Goal: Transaction & Acquisition: Obtain resource

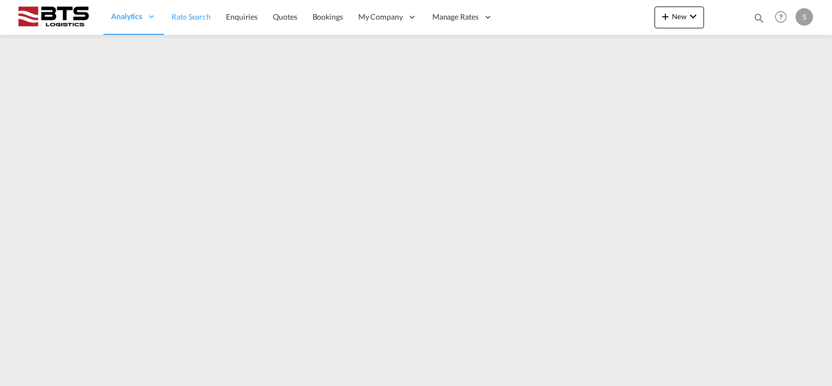
click at [185, 12] on span "Rate Search" at bounding box center [191, 16] width 39 height 9
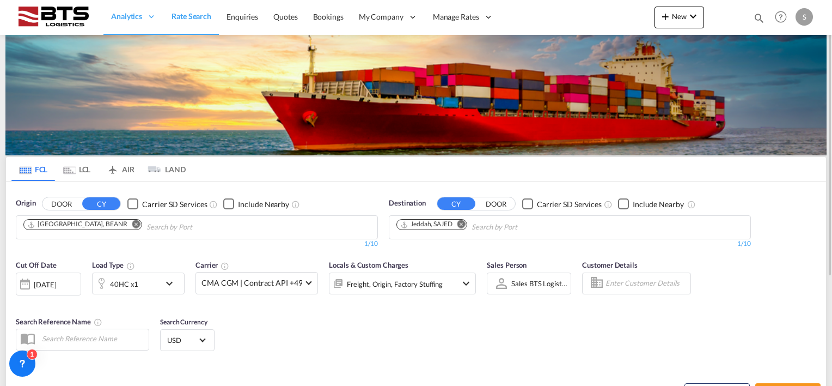
click at [462, 222] on md-icon "Remove" at bounding box center [462, 224] width 8 height 8
click at [433, 223] on body "Analytics Reports Dashboard Rate Search Enquiries Quotes Bookings" at bounding box center [416, 193] width 832 height 386
click at [424, 228] on input "Chips input." at bounding box center [448, 226] width 103 height 17
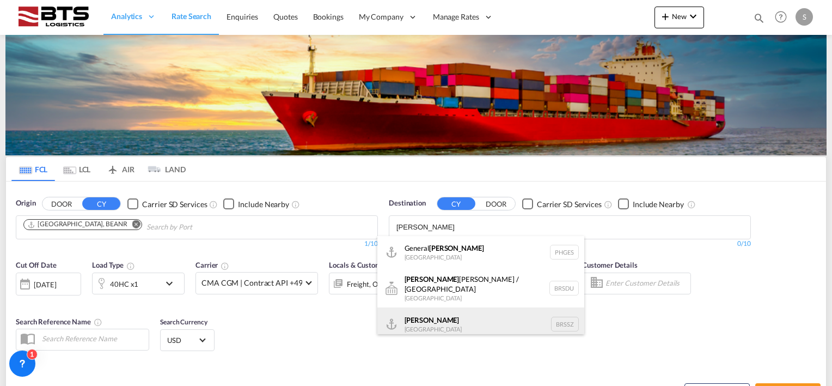
type input "[PERSON_NAME]"
click at [421, 322] on div "[PERSON_NAME] [GEOGRAPHIC_DATA] BRSSZ" at bounding box center [480, 323] width 207 height 33
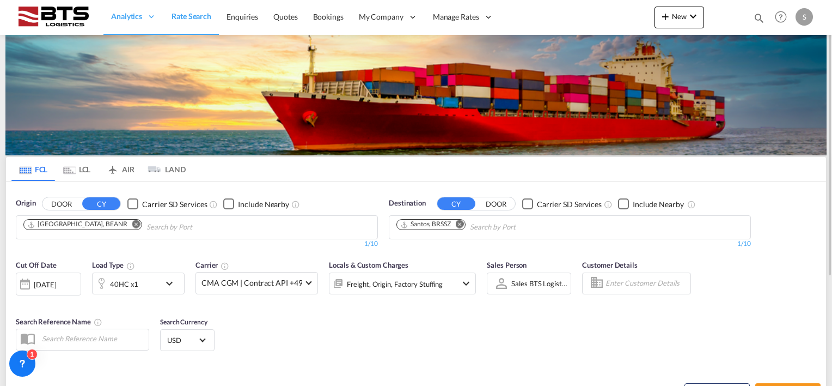
click at [167, 281] on md-icon "icon-chevron-down" at bounding box center [172, 283] width 19 height 13
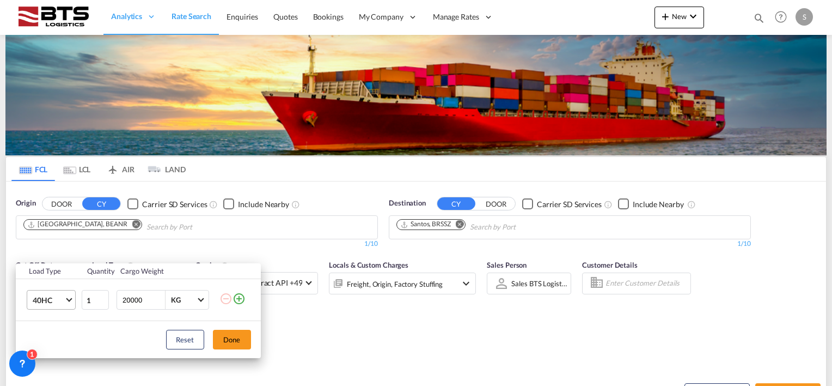
click at [71, 297] on span "Choose: \a40HC" at bounding box center [69, 299] width 6 height 6
click at [48, 251] on div "20GP" at bounding box center [41, 247] width 19 height 11
click at [231, 336] on button "Done" at bounding box center [232, 340] width 38 height 20
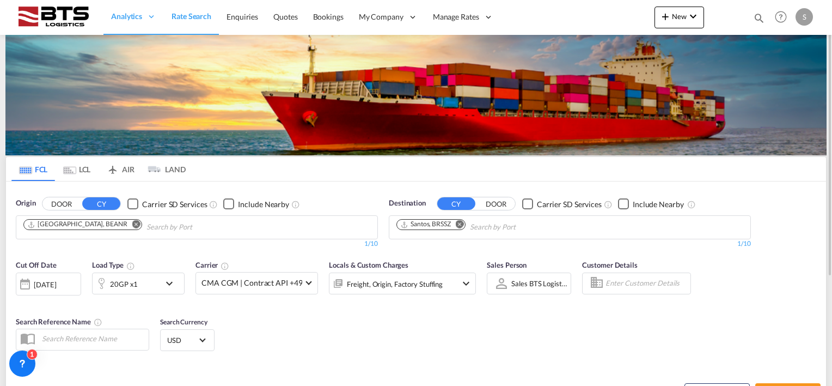
scroll to position [109, 0]
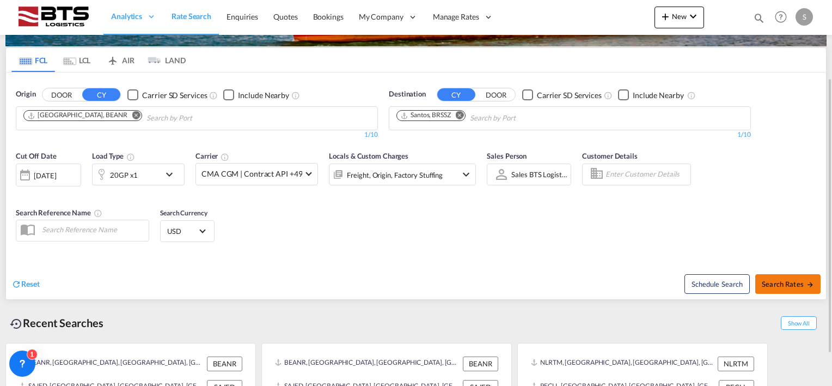
click at [781, 286] on span "Search Rates" at bounding box center [788, 283] width 52 height 9
type input "BEANR to BRSSZ / [DATE]"
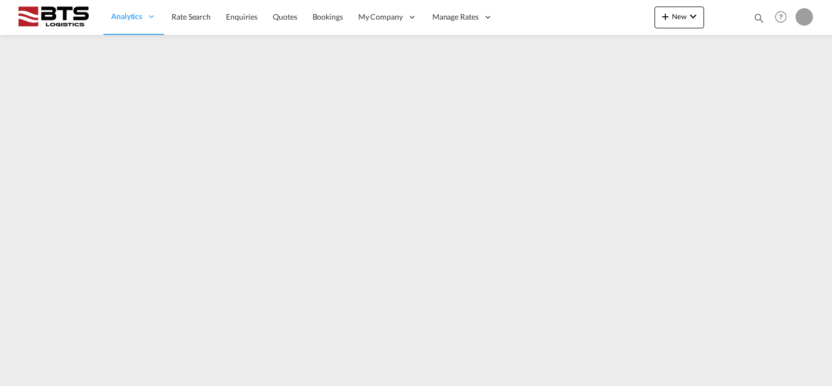
click at [172, 20] on span "Rate Search" at bounding box center [191, 16] width 39 height 9
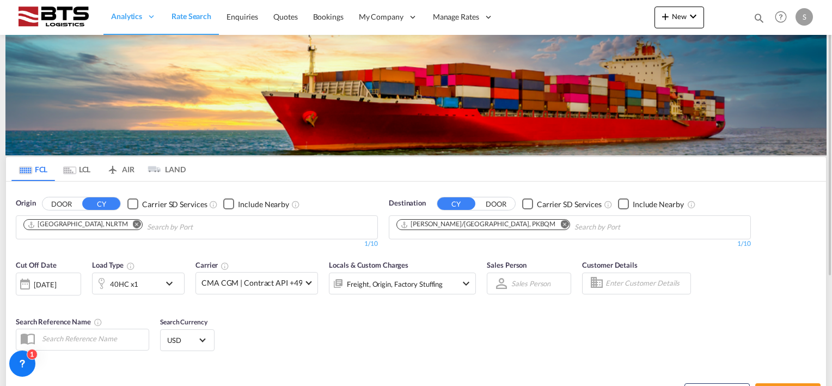
click at [560, 221] on md-icon "Remove" at bounding box center [564, 224] width 8 height 8
click at [451, 223] on input "Chips input." at bounding box center [448, 226] width 103 height 17
click at [481, 224] on body "Analytics Reports Dashboard Rate Search Enquiries Quotes Bookings" at bounding box center [416, 193] width 832 height 386
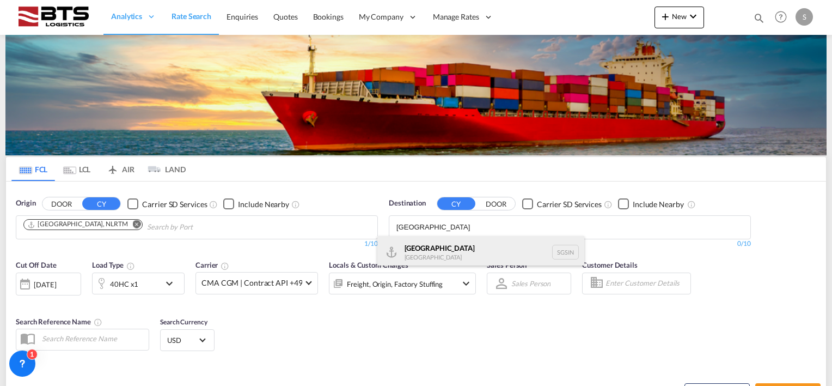
type input "singapore"
click at [440, 246] on div "Singapore Singapore SGSIN" at bounding box center [480, 252] width 207 height 33
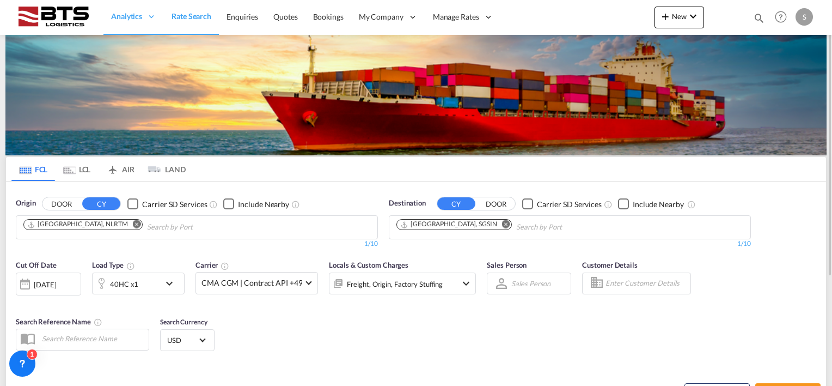
click at [169, 284] on md-icon "icon-chevron-down" at bounding box center [172, 283] width 19 height 13
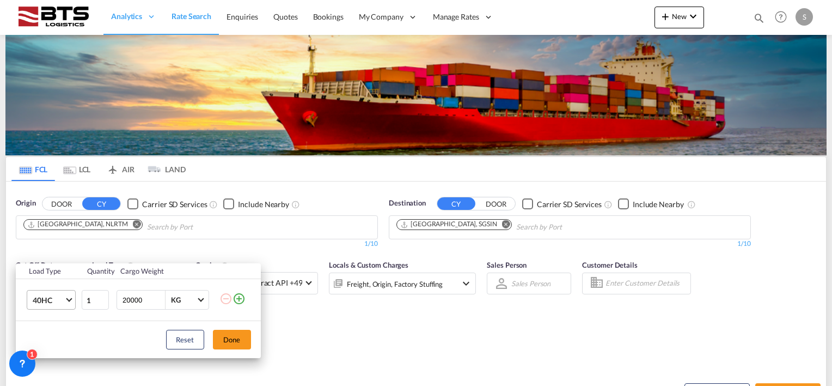
click at [66, 295] on md-select-value "40HC" at bounding box center [54, 299] width 44 height 19
click at [53, 252] on md-option "20GP" at bounding box center [60, 247] width 74 height 26
click at [222, 334] on button "Done" at bounding box center [232, 340] width 38 height 20
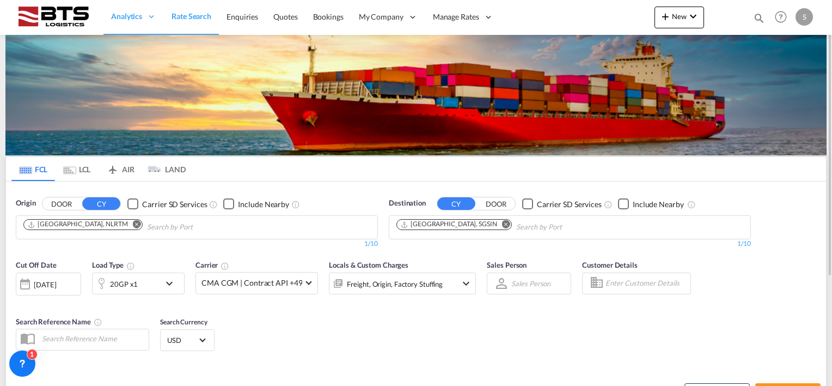
scroll to position [109, 0]
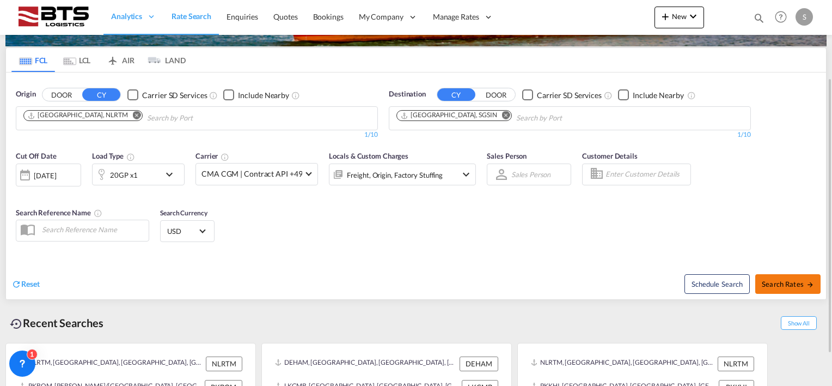
click at [790, 281] on span "Search Rates" at bounding box center [788, 283] width 52 height 9
type input "NLRTM to SGSIN / 7 Oct 2025"
